Goal: Communication & Community: Ask a question

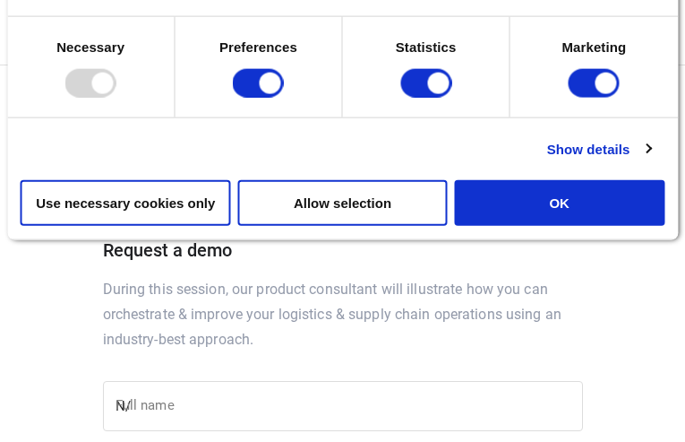
type input "N/A"
type input "[PERSON_NAME]"
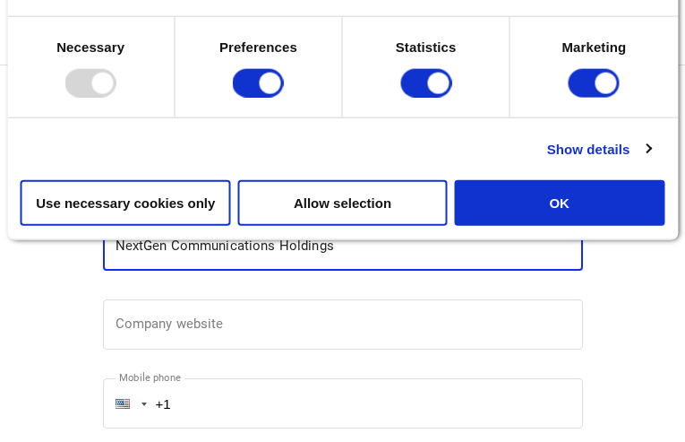
type input "NextGen Communications Holdings"
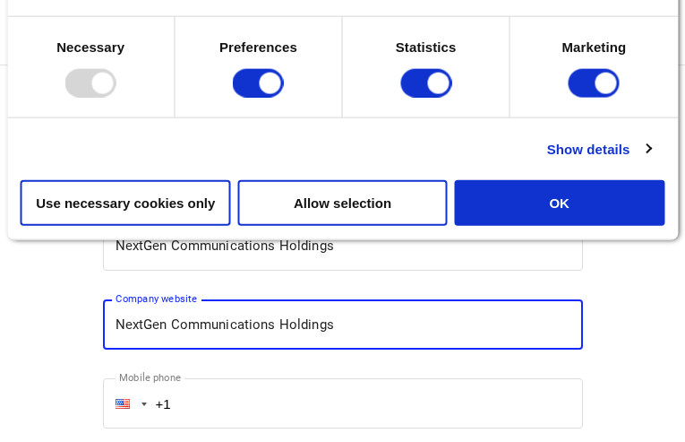
type input "NextGen Communications Holdings"
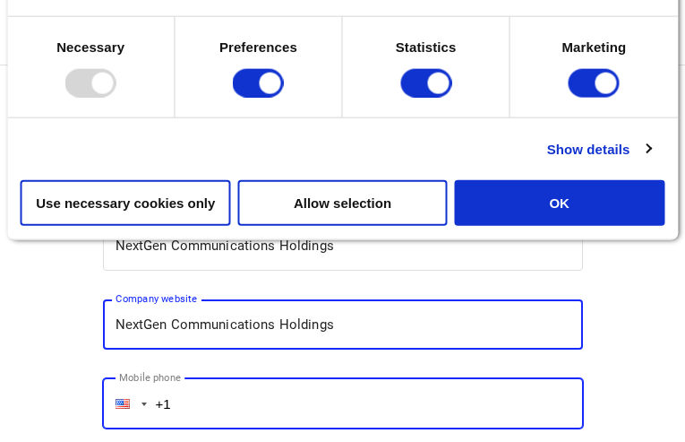
type input "+1"
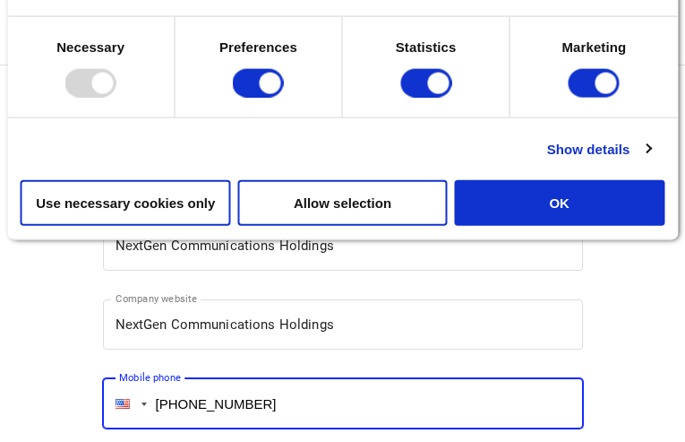
type input "[PHONE_NUMBER]"
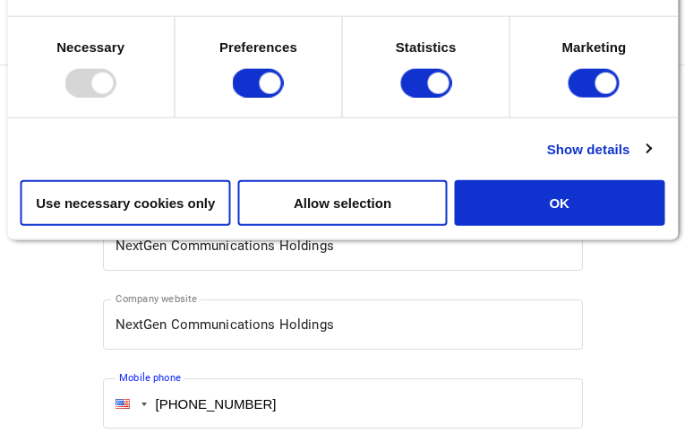
type input "[EMAIL_ADDRESS][DOMAIN_NAME]"
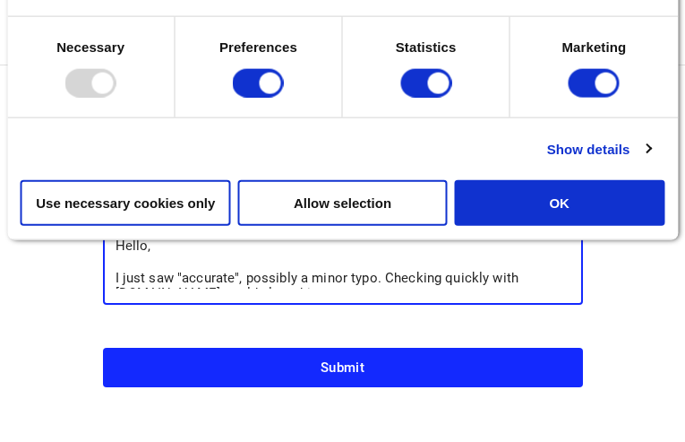
scroll to position [61, 0]
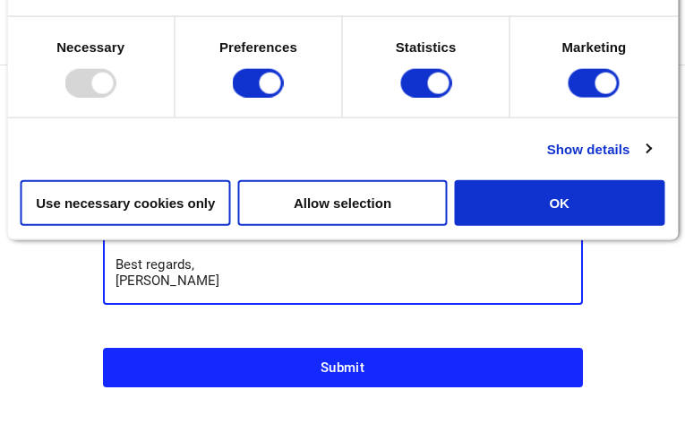
type textarea "Hello, I just saw "accurate", possibly a minor typo. Checking quickly with [DOM…"
click at [103, 348] on button "Submit" at bounding box center [343, 367] width 480 height 39
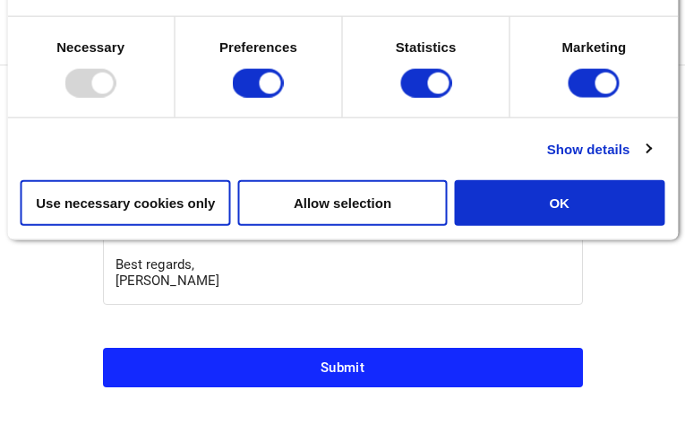
scroll to position [160, 0]
